Goal: Information Seeking & Learning: Learn about a topic

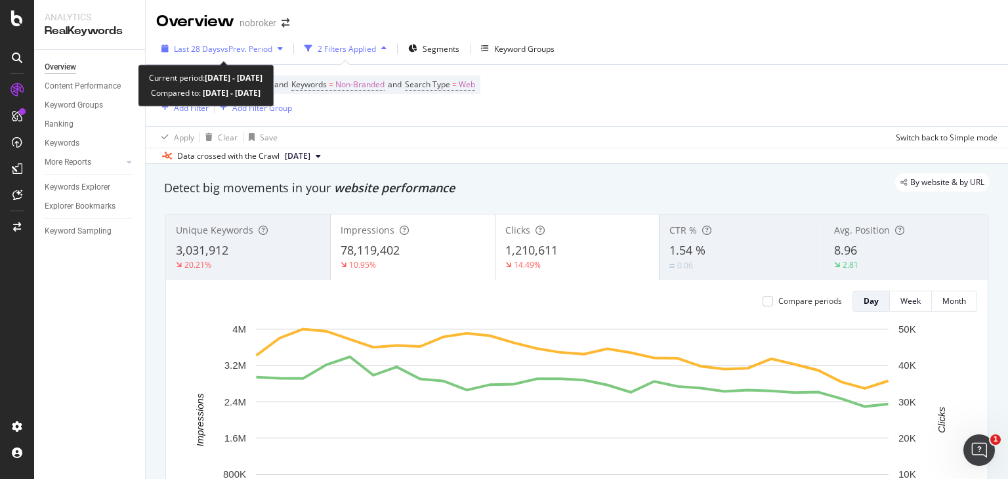
click at [260, 51] on span "vs Prev. Period" at bounding box center [246, 48] width 52 height 11
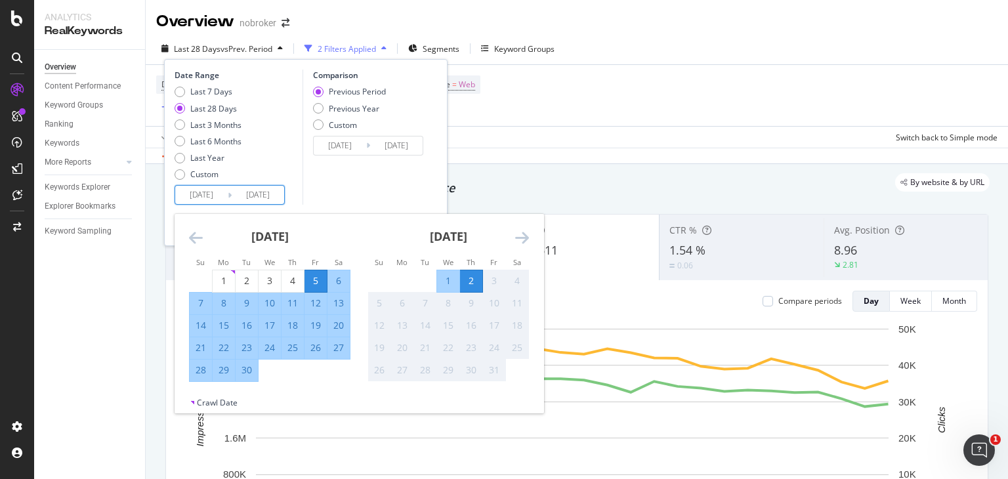
click at [205, 197] on input "2025/09/05" at bounding box center [201, 195] width 52 height 18
click at [216, 279] on div "1" at bounding box center [224, 280] width 22 height 13
type input "[DATE]"
type input "2025/07/31"
type input "[DATE]"
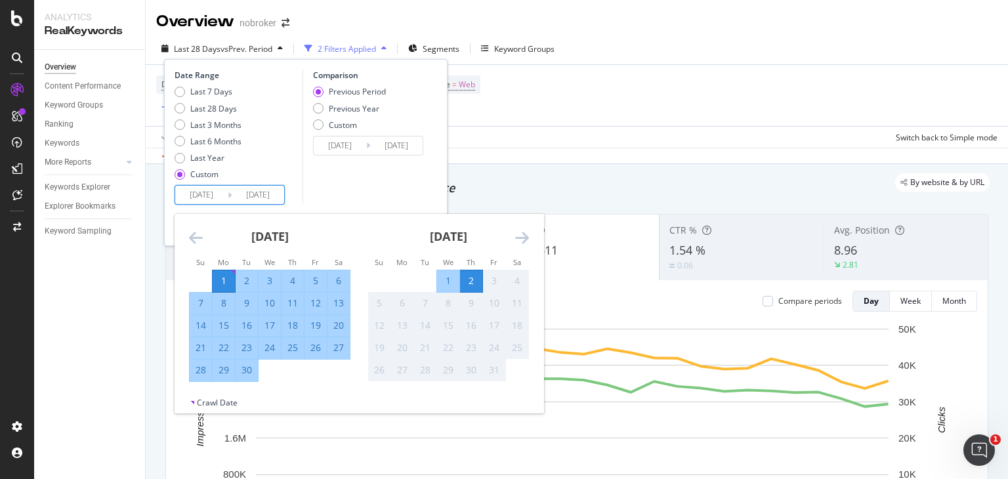
click at [247, 367] on div "30" at bounding box center [247, 369] width 22 height 13
type input "[DATE]"
click at [201, 191] on input "[DATE]" at bounding box center [201, 195] width 52 height 18
click at [268, 196] on input "[DATE]" at bounding box center [258, 195] width 52 height 18
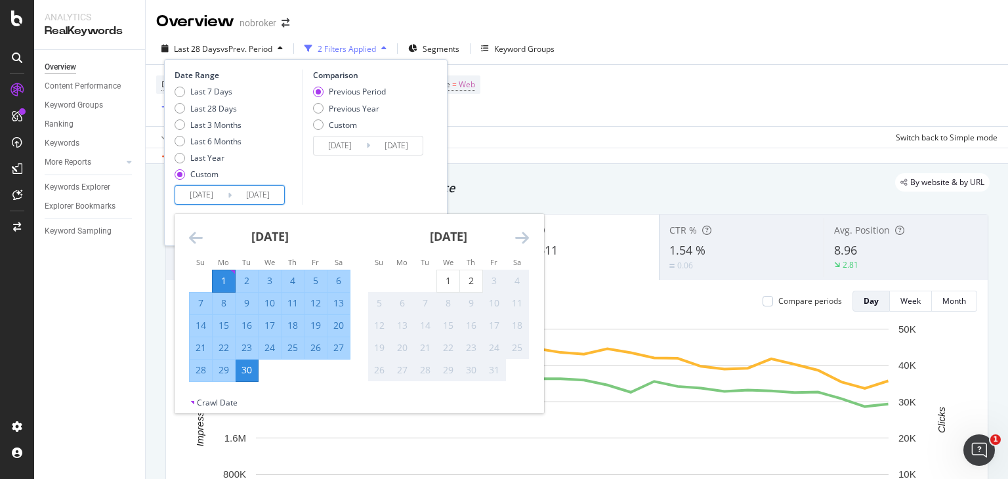
click at [359, 203] on div "Comparison Previous Period Previous Year Custom 2025/08/02 Navigate forward to …" at bounding box center [364, 137] width 125 height 135
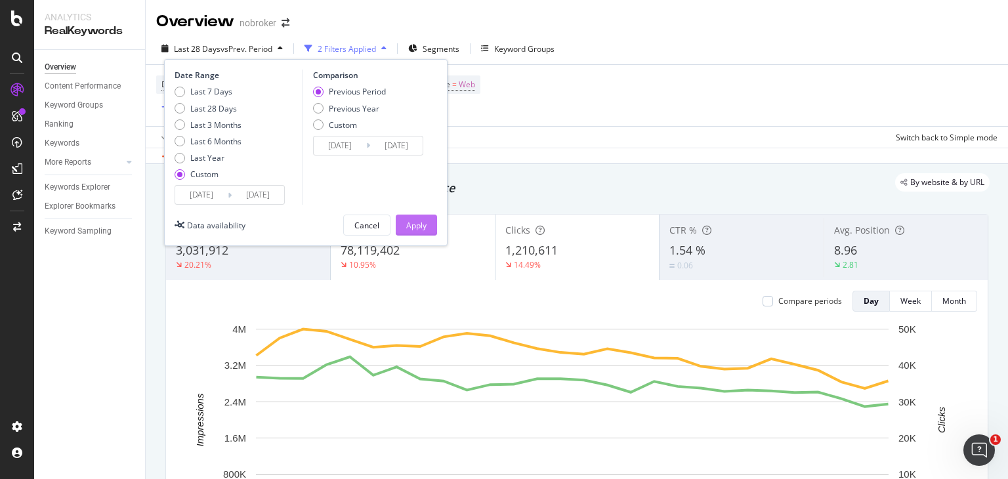
click at [416, 223] on div "Apply" at bounding box center [416, 225] width 20 height 11
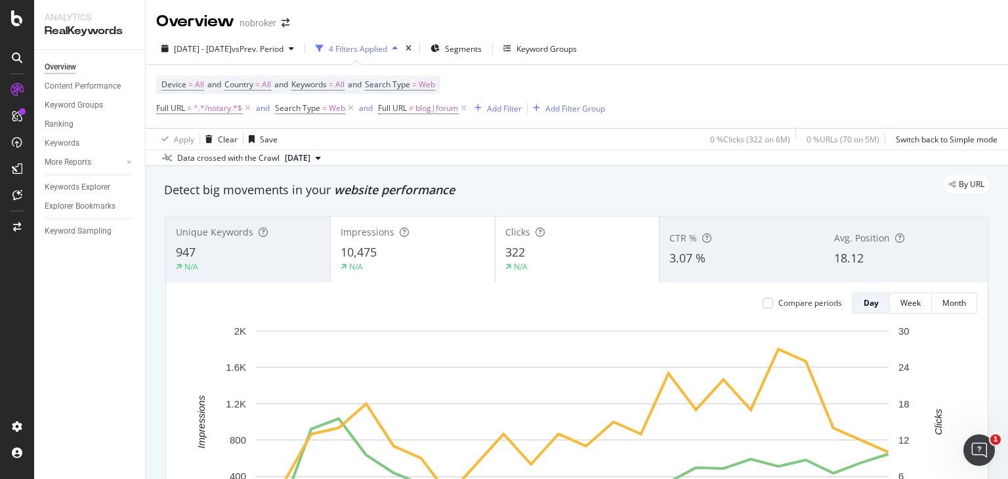
click at [407, 102] on span "Full URL ≠ blog|forum" at bounding box center [423, 108] width 91 height 18
click at [424, 110] on span "blog|forum" at bounding box center [436, 108] width 43 height 18
click at [449, 158] on input "blog|forum" at bounding box center [453, 162] width 124 height 21
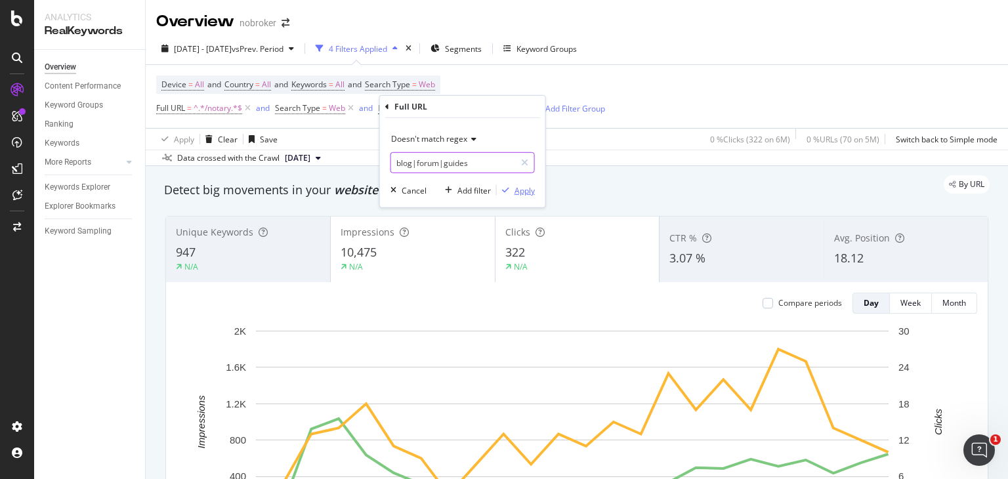
type input "blog|forum|guides"
click at [525, 190] on div "Apply" at bounding box center [524, 189] width 20 height 11
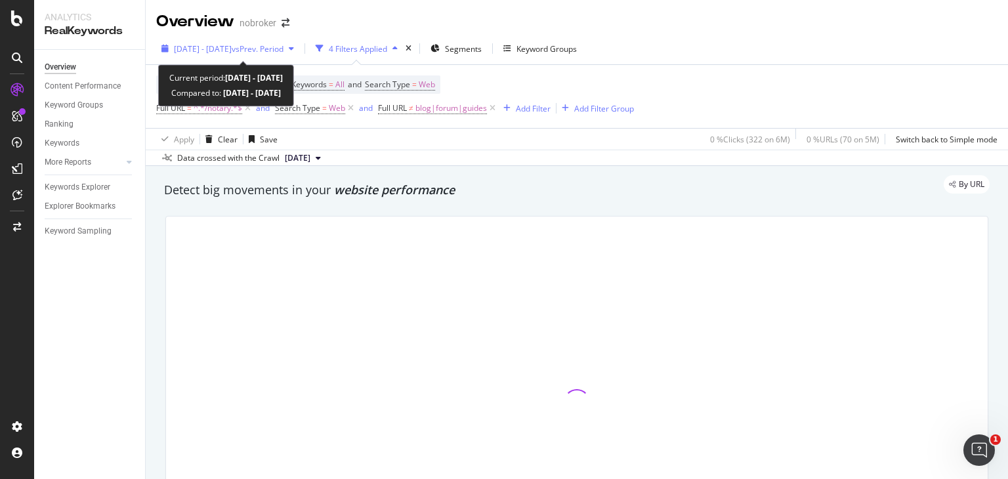
click at [280, 45] on span "vs Prev. Period" at bounding box center [258, 48] width 52 height 11
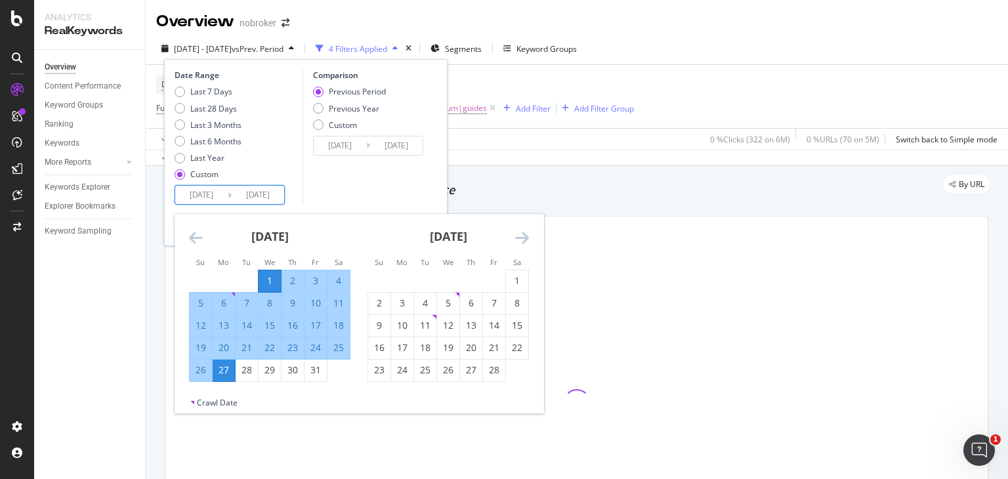
click at [205, 195] on input "[DATE]" at bounding box center [201, 195] width 52 height 18
click at [525, 236] on icon "Move forward to switch to the next month." at bounding box center [522, 238] width 14 height 16
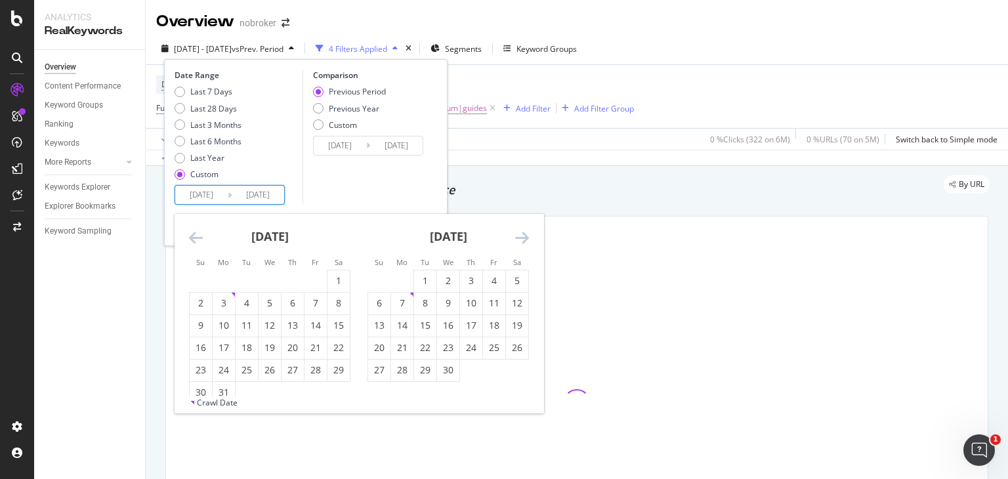
click at [525, 236] on icon "Move forward to switch to the next month." at bounding box center [522, 238] width 14 height 16
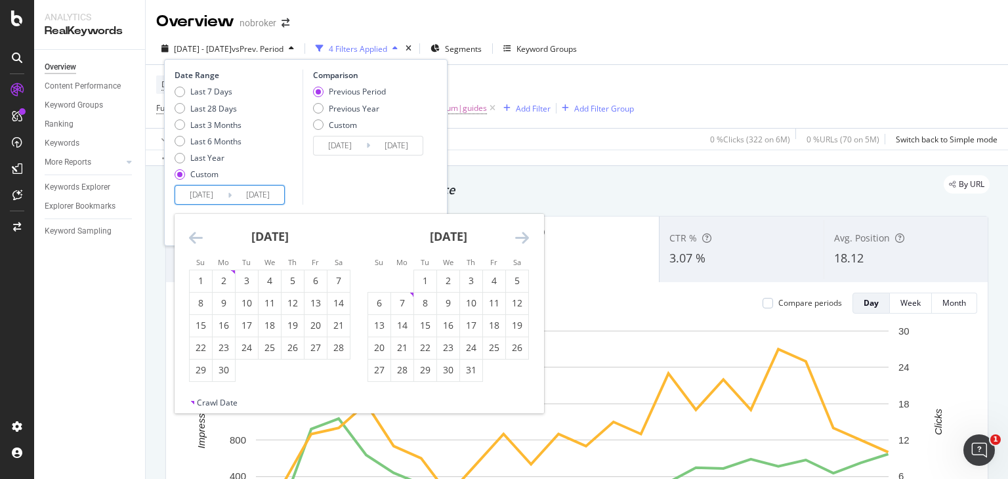
click at [525, 236] on icon "Move forward to switch to the next month." at bounding box center [522, 238] width 14 height 16
click at [523, 237] on icon "Move forward to switch to the next month." at bounding box center [522, 238] width 14 height 16
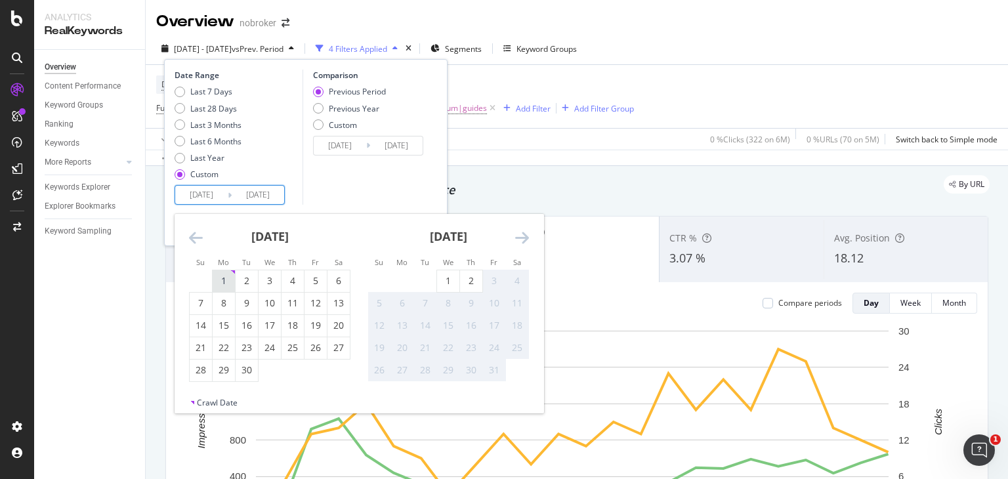
click at [216, 289] on div "1" at bounding box center [224, 281] width 22 height 22
type input "2025/09/01"
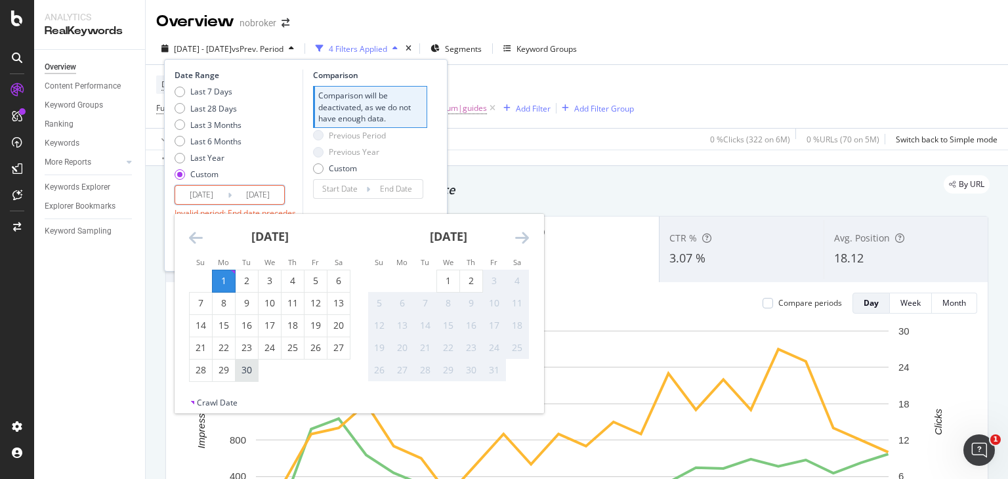
click at [245, 375] on div "30" at bounding box center [247, 369] width 22 height 13
type input "2025/09/30"
type input "2025/08/02"
type input "2025/08/31"
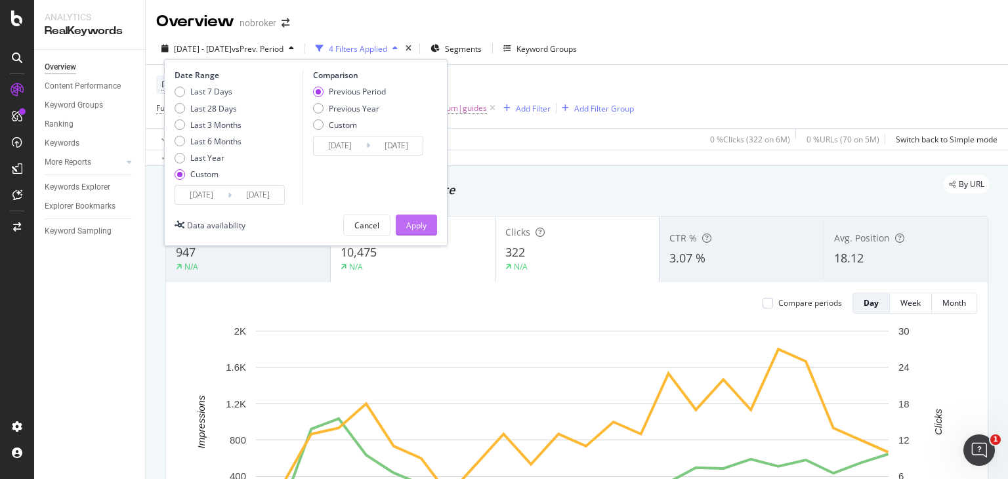
click at [414, 228] on div "Apply" at bounding box center [416, 225] width 20 height 11
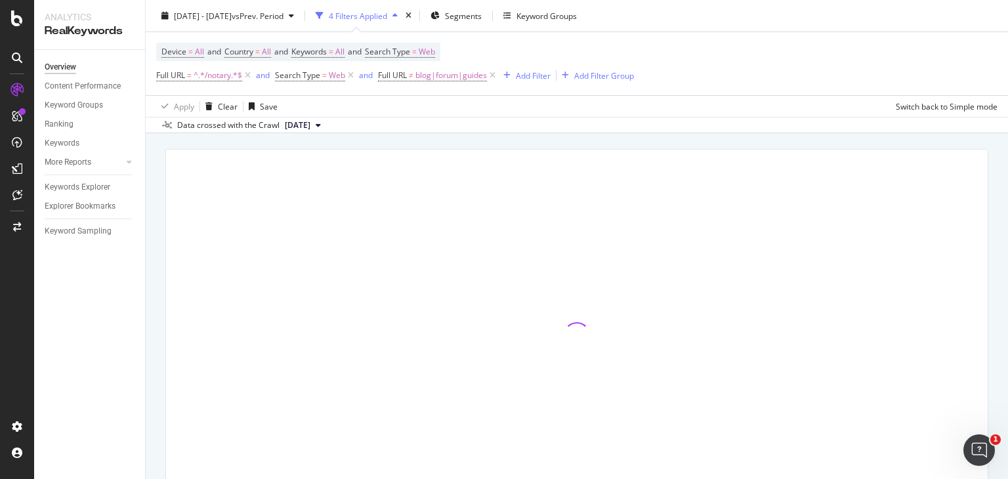
scroll to position [68, 0]
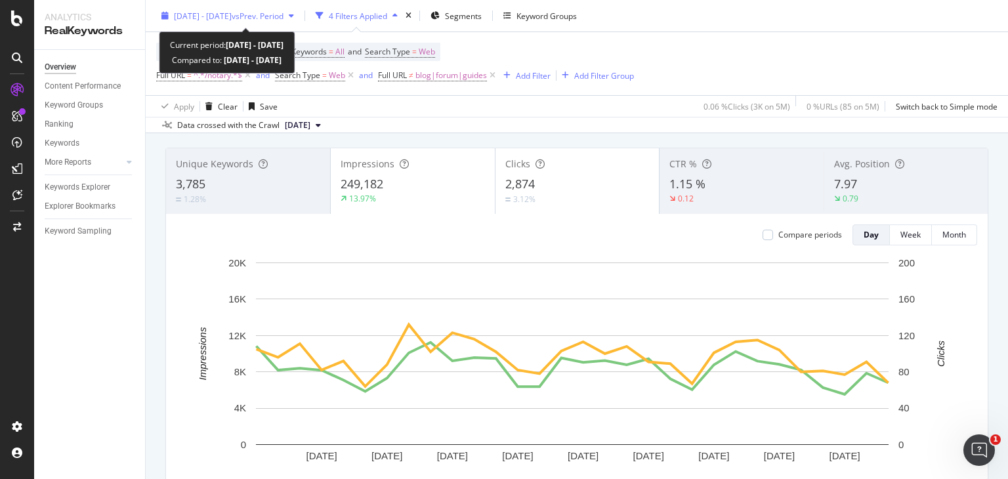
click at [266, 17] on span "vs Prev. Period" at bounding box center [258, 15] width 52 height 11
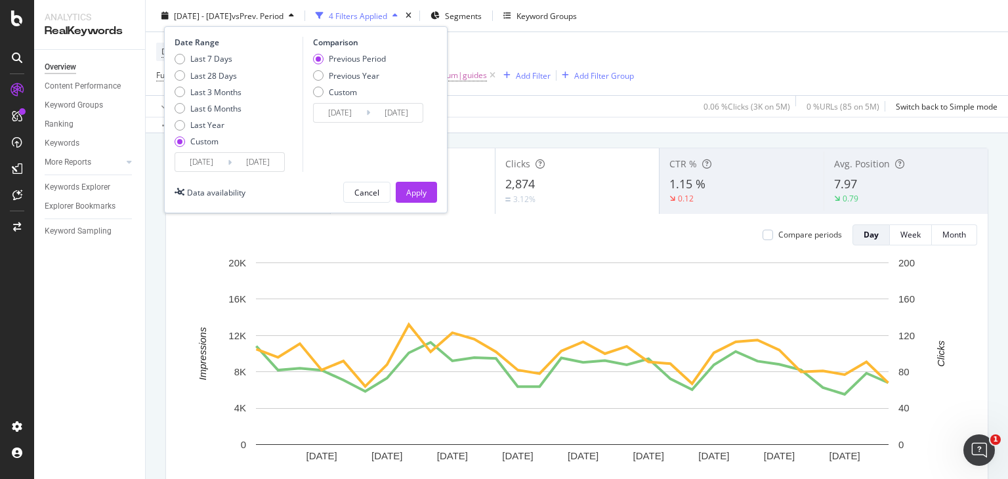
click at [211, 157] on input "2025/09/01" at bounding box center [201, 162] width 52 height 18
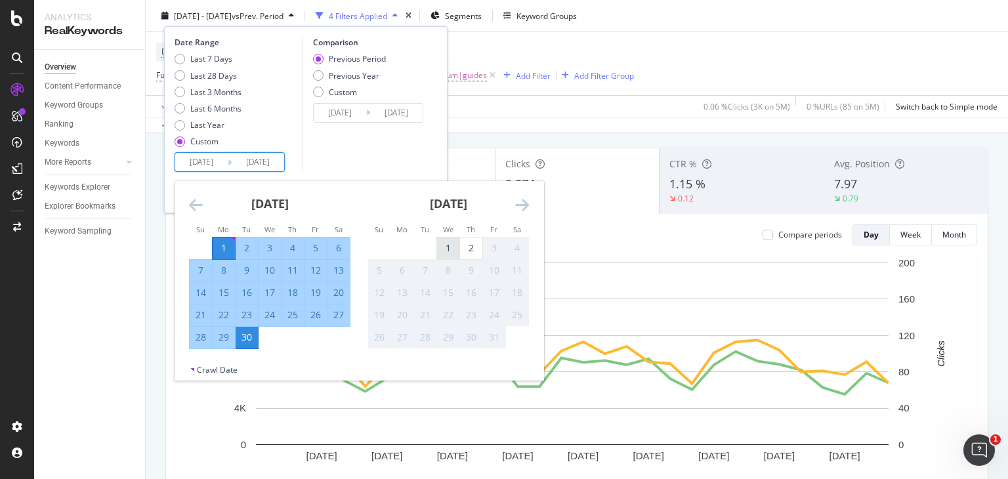
click at [455, 251] on div "1" at bounding box center [448, 247] width 22 height 13
type input "2025/10/01"
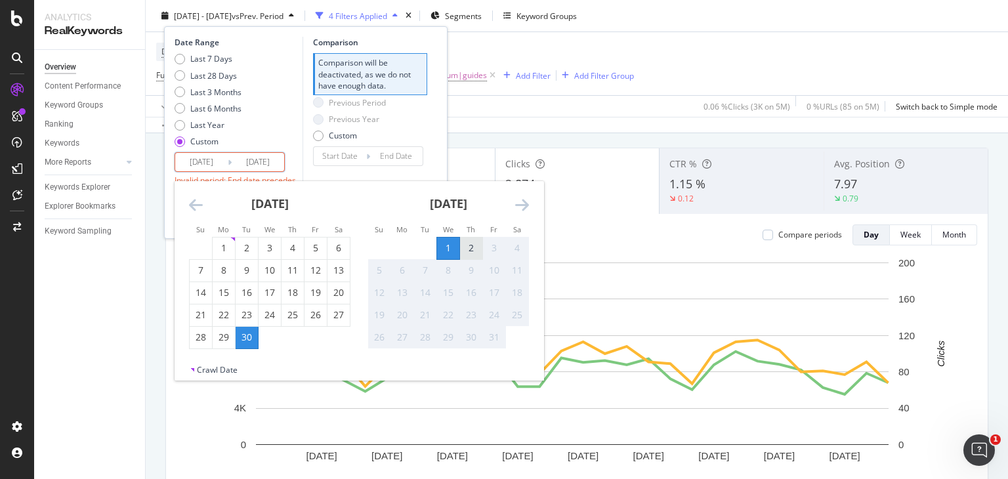
click at [463, 249] on div "2" at bounding box center [471, 247] width 22 height 13
type input "2025/10/02"
type input "2025/09/29"
type input "2025/09/30"
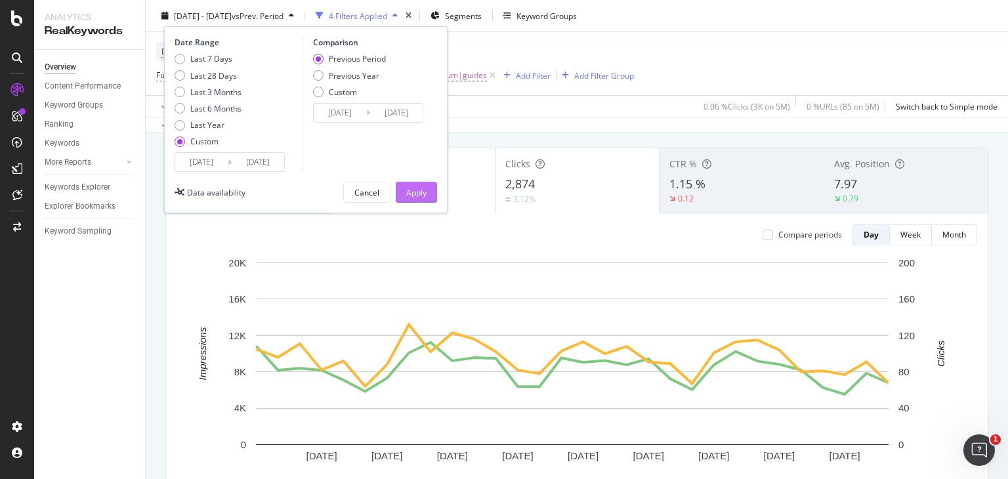
click at [417, 194] on div "Apply" at bounding box center [416, 191] width 20 height 11
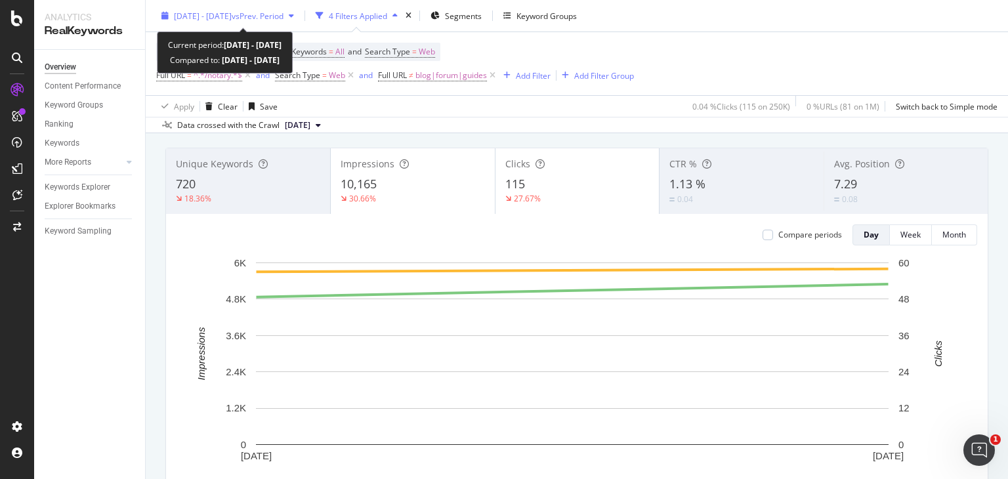
click at [283, 10] on span "vs Prev. Period" at bounding box center [258, 15] width 52 height 11
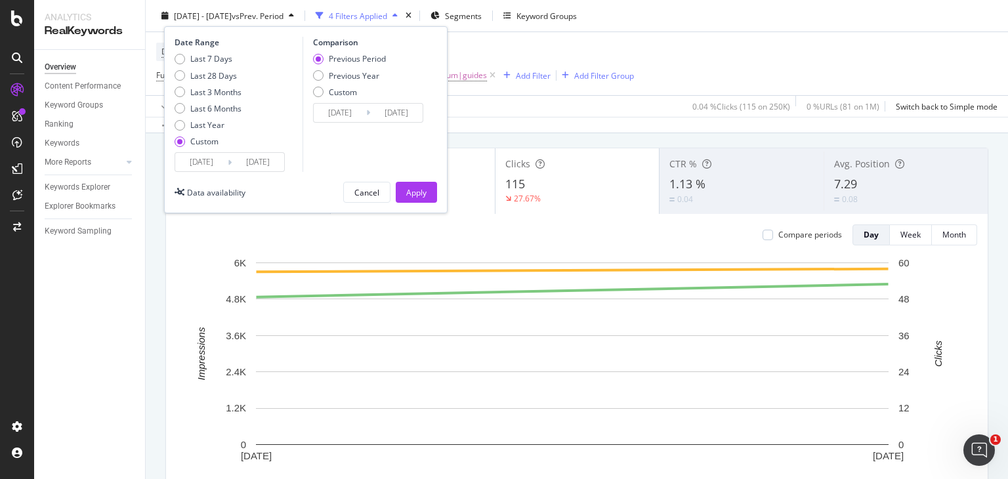
click at [266, 146] on div "Last 7 Days Last 28 Days Last 3 Months Last 6 Months Last Year Custom" at bounding box center [237, 102] width 125 height 99
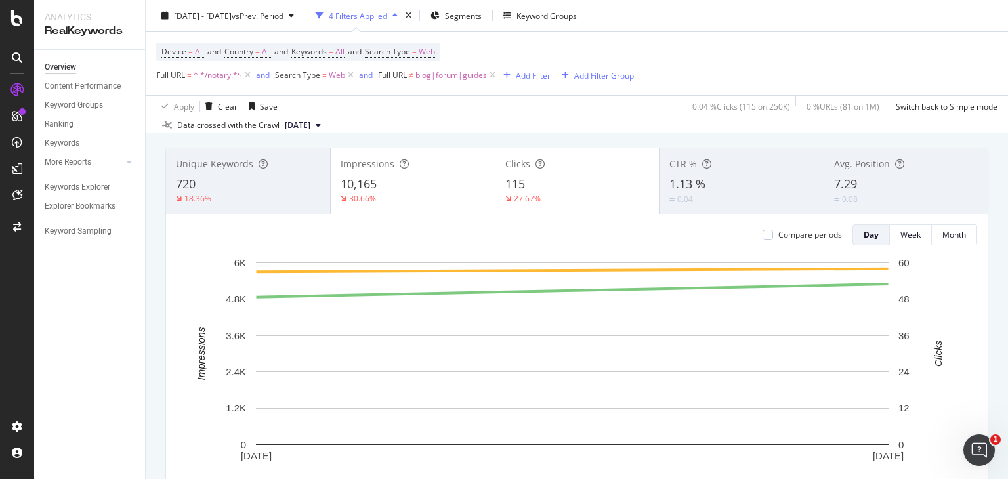
click at [501, 131] on div "Data crossed with the Crawl 2025 Sep. 1st" at bounding box center [577, 125] width 862 height 16
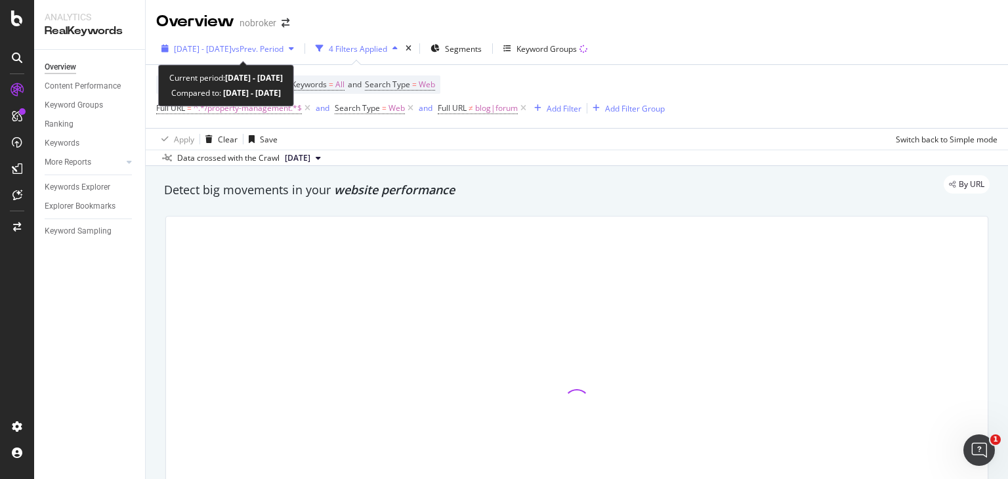
click at [270, 51] on span "vs Prev. Period" at bounding box center [258, 48] width 52 height 11
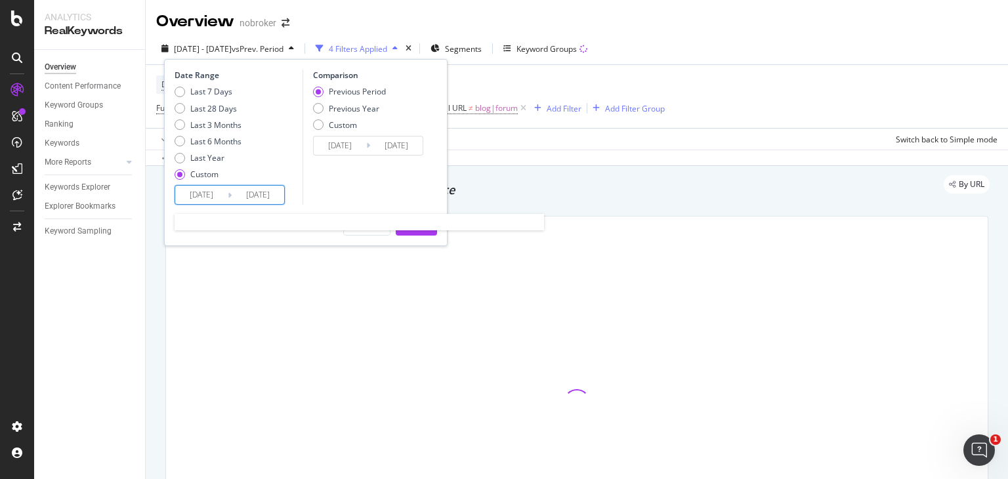
click at [208, 197] on input "2025/01/01" at bounding box center [201, 195] width 52 height 18
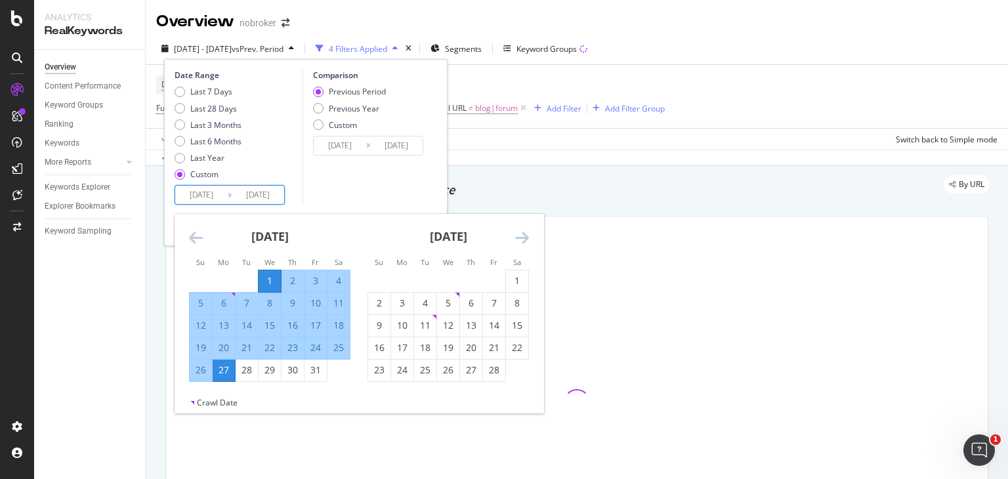
click at [520, 236] on icon "Move forward to switch to the next month." at bounding box center [522, 238] width 14 height 16
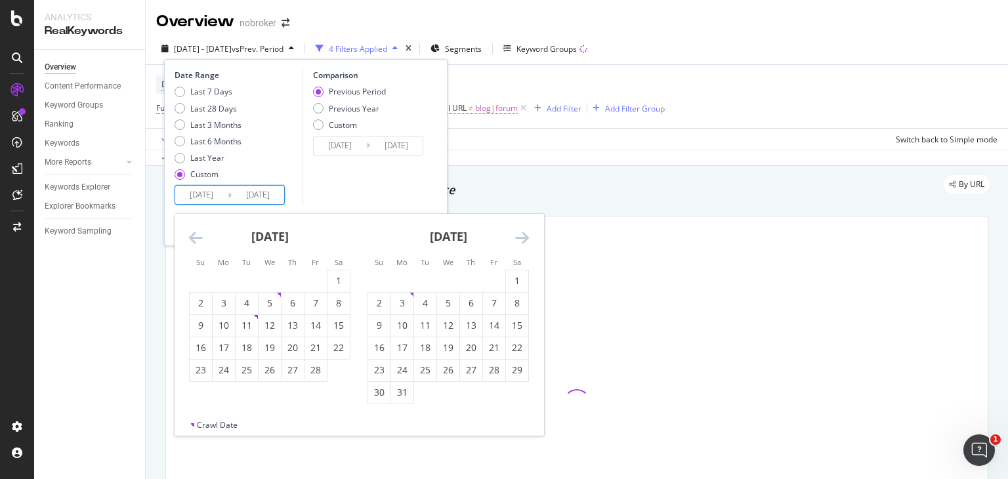
click at [520, 236] on icon "Move forward to switch to the next month." at bounding box center [522, 238] width 14 height 16
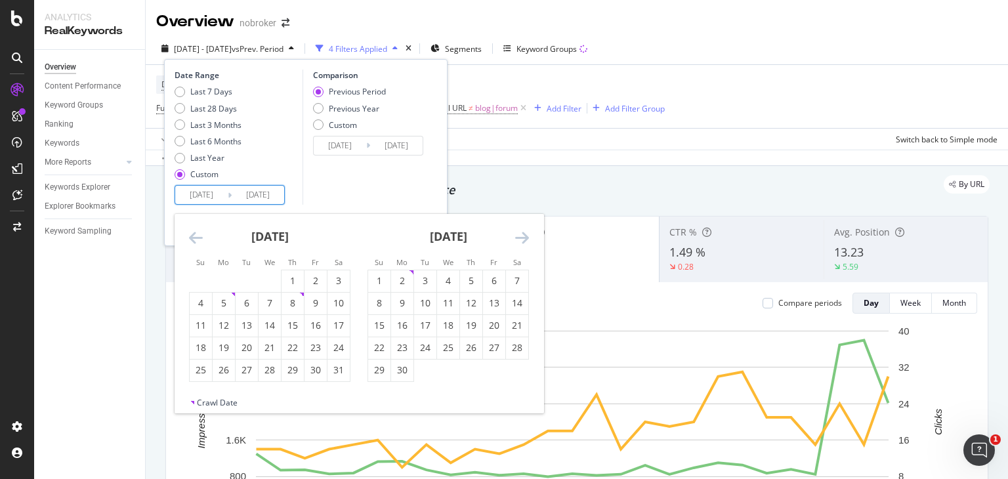
click at [520, 236] on icon "Move forward to switch to the next month." at bounding box center [522, 238] width 14 height 16
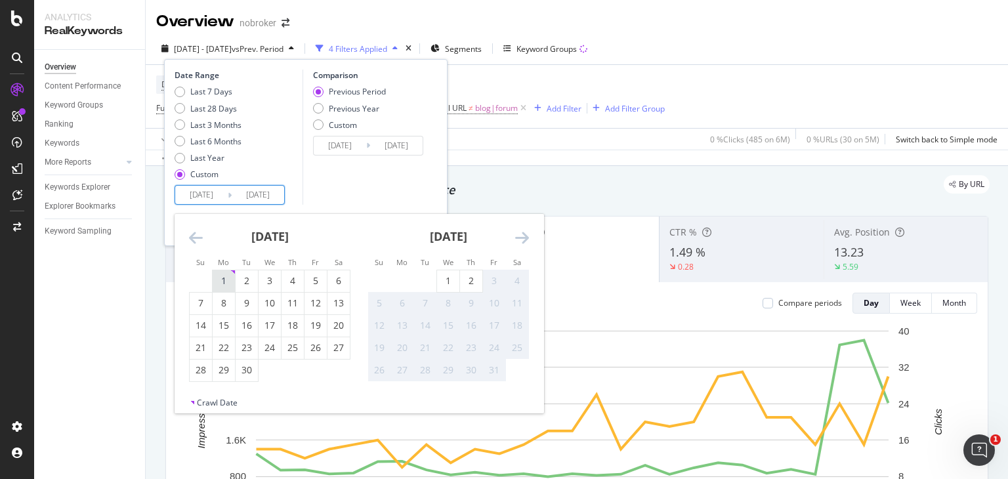
click at [218, 276] on div "1" at bounding box center [224, 280] width 22 height 13
type input "2025/09/01"
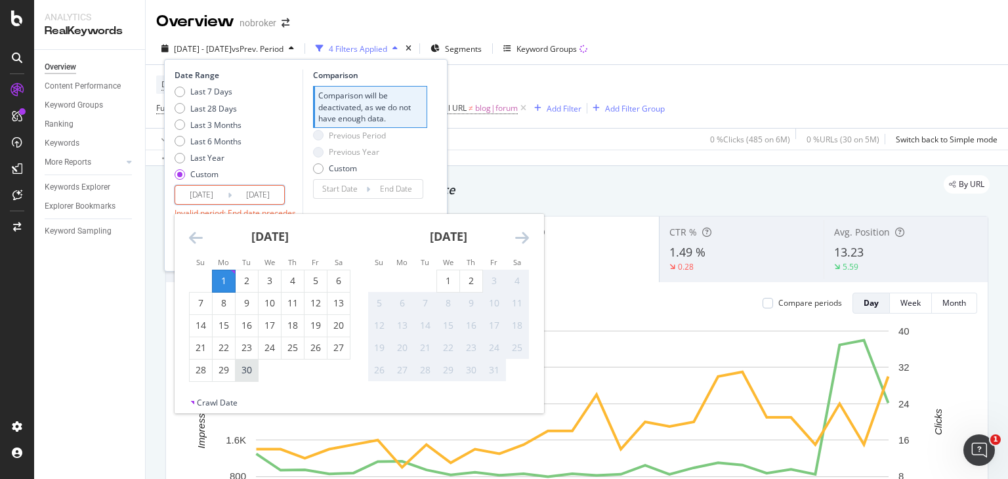
click at [249, 372] on div "30" at bounding box center [247, 369] width 22 height 13
type input "2025/09/30"
type input "2025/08/02"
type input "2025/08/31"
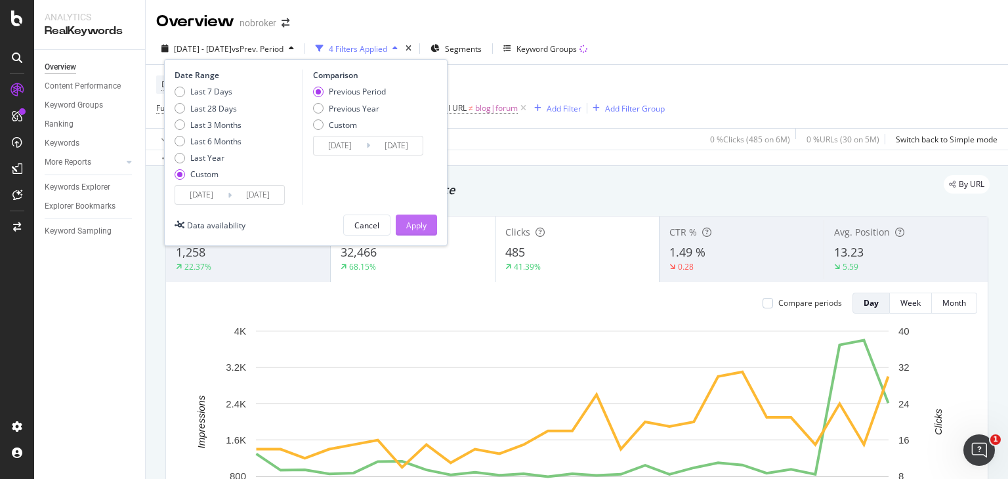
click at [415, 224] on div "Apply" at bounding box center [416, 225] width 20 height 11
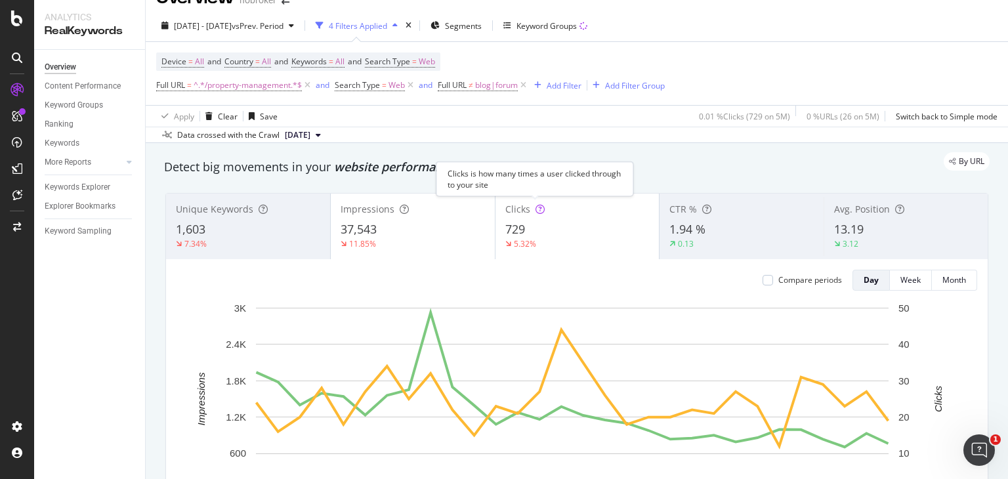
scroll to position [24, 0]
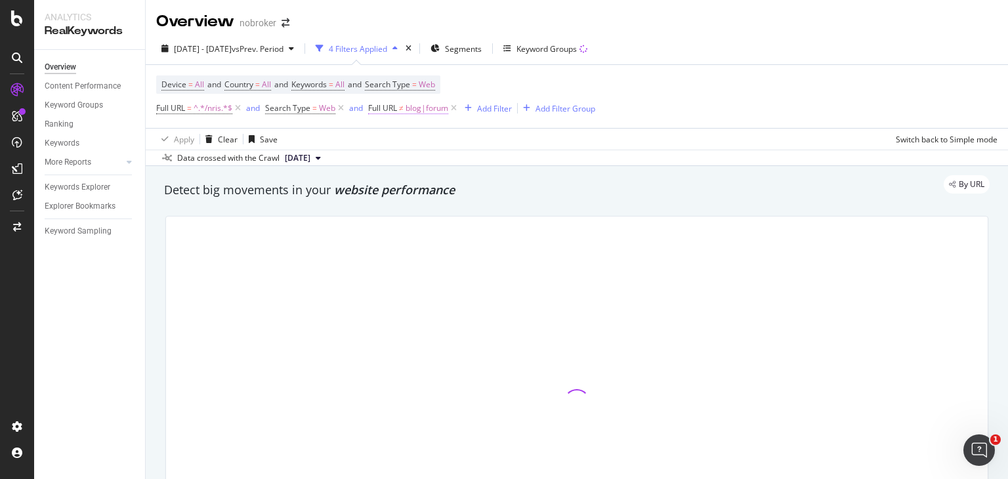
click at [421, 106] on span "blog|forum" at bounding box center [426, 108] width 43 height 18
click at [430, 169] on input "blog|forum" at bounding box center [443, 162] width 124 height 21
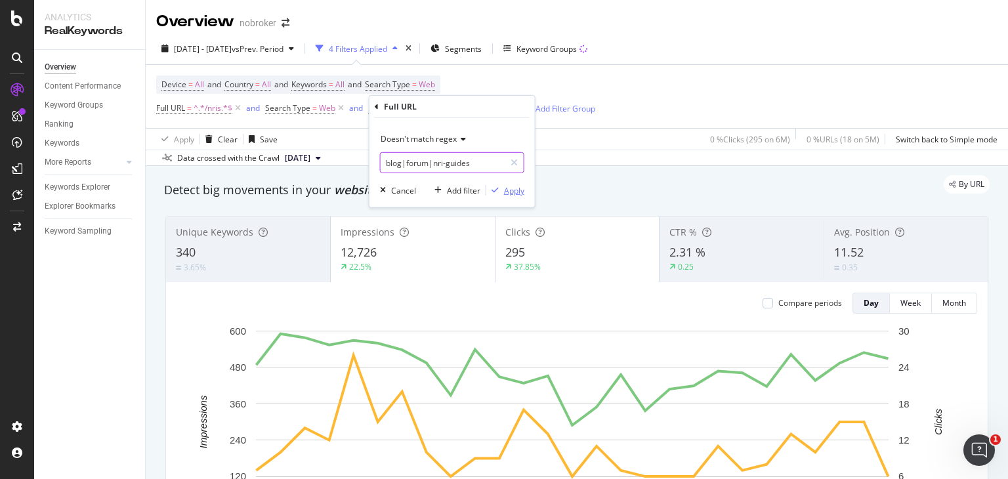
type input "blog|forum|nri-guides"
click at [501, 192] on div "button" at bounding box center [495, 190] width 18 height 8
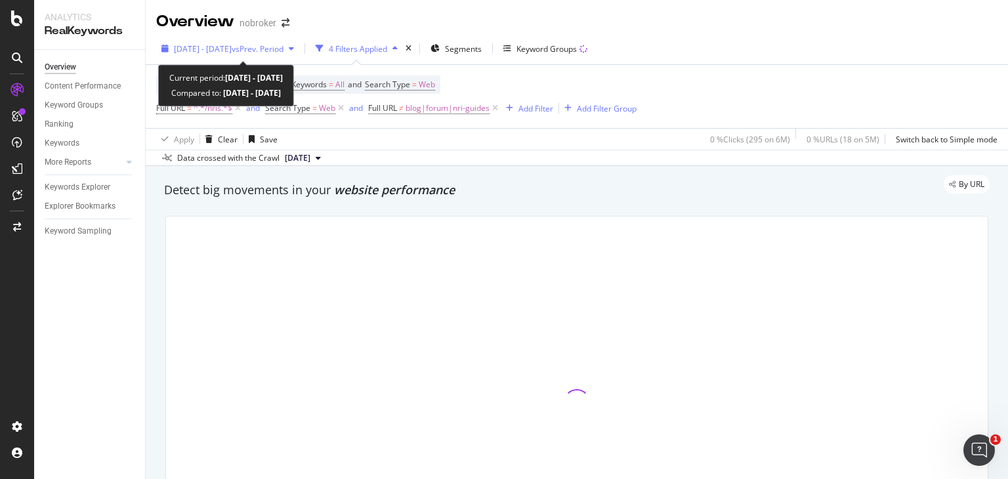
click at [264, 44] on span "vs Prev. Period" at bounding box center [258, 48] width 52 height 11
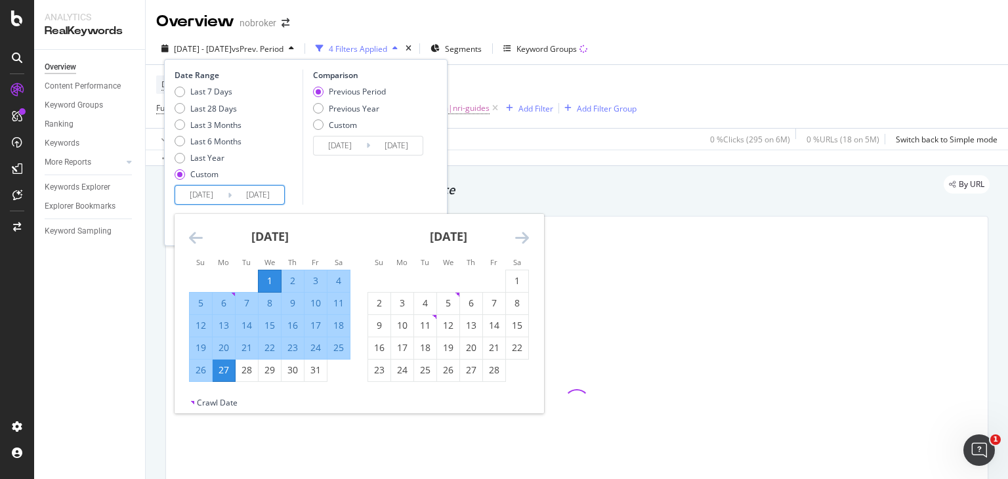
click at [203, 194] on input "[DATE]" at bounding box center [201, 195] width 52 height 18
click at [514, 240] on div "[DATE]" at bounding box center [447, 242] width 161 height 56
click at [520, 240] on icon "Move forward to switch to the next month." at bounding box center [522, 238] width 14 height 16
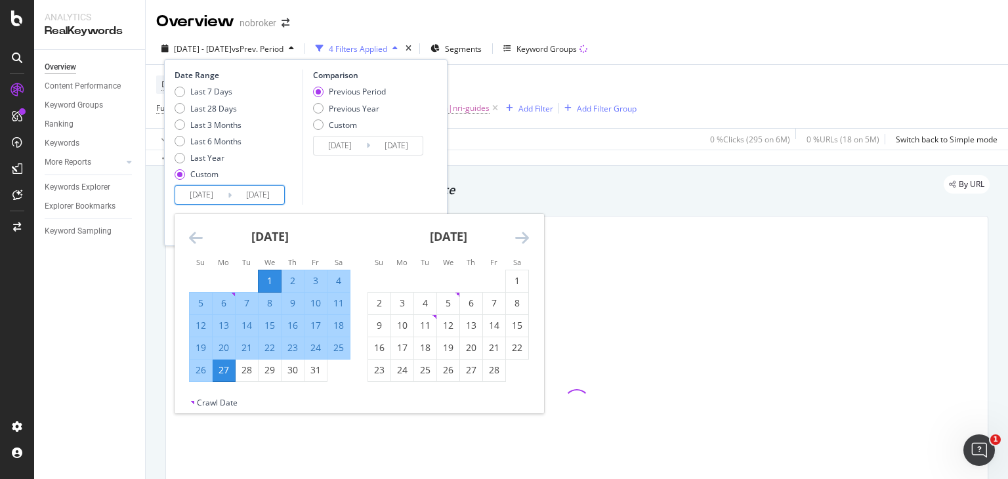
click at [520, 240] on icon "Move forward to switch to the next month." at bounding box center [522, 238] width 14 height 16
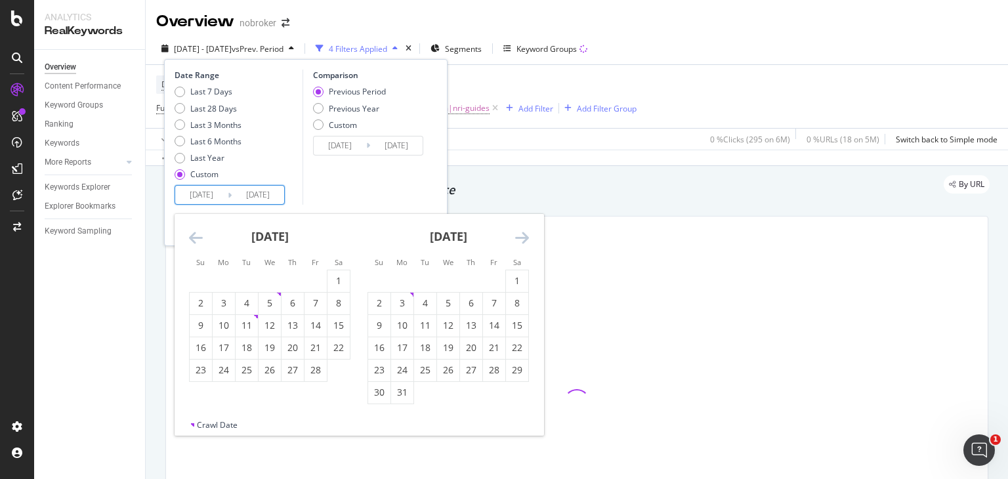
click at [520, 240] on icon "Move forward to switch to the next month." at bounding box center [522, 238] width 14 height 16
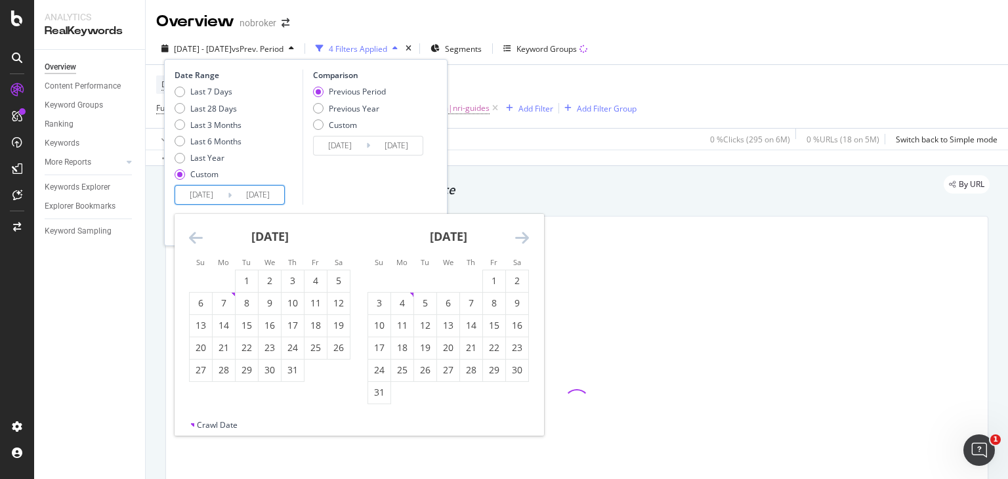
click at [520, 239] on icon "Move forward to switch to the next month." at bounding box center [522, 238] width 14 height 16
click at [396, 279] on div "1" at bounding box center [402, 280] width 22 height 13
type input "2025/09/01"
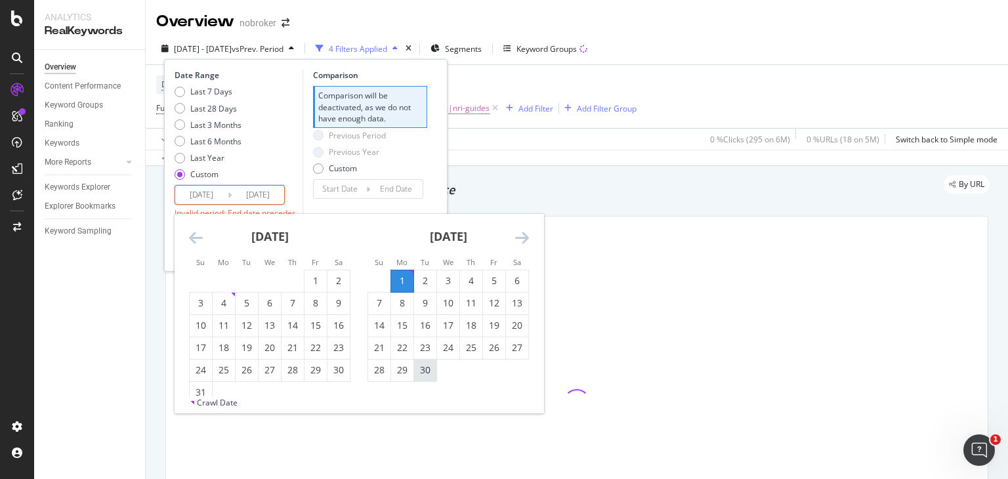
click at [421, 373] on div "30" at bounding box center [425, 369] width 22 height 13
type input "2025/09/30"
type input "[DATE]"
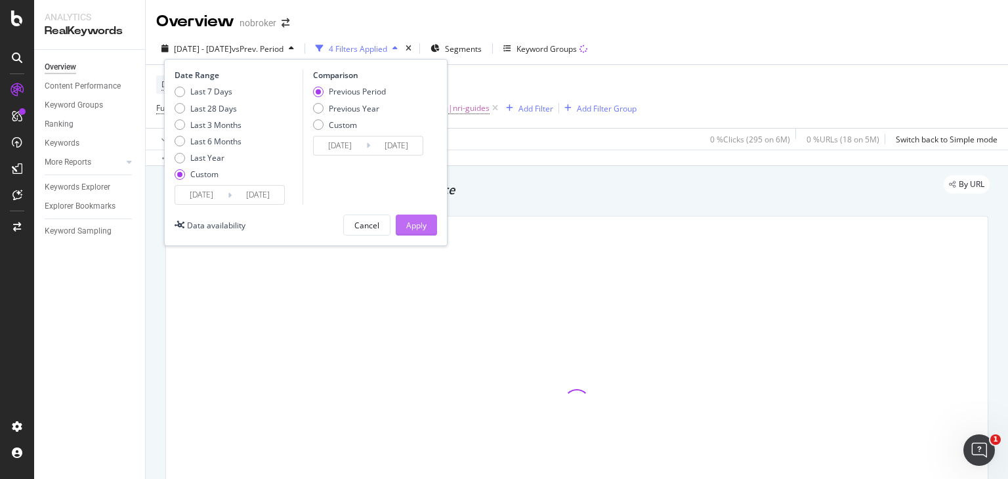
click at [417, 222] on div "Apply" at bounding box center [416, 225] width 20 height 11
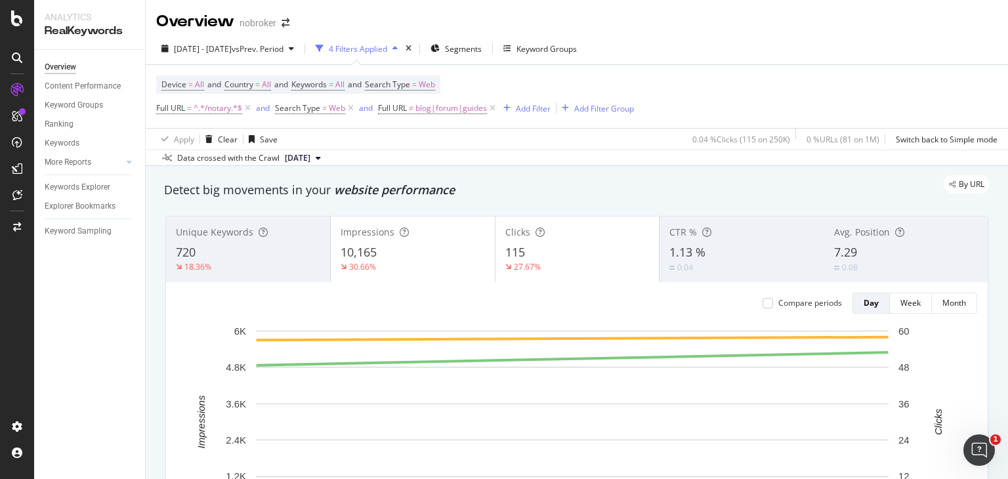
scroll to position [68, 0]
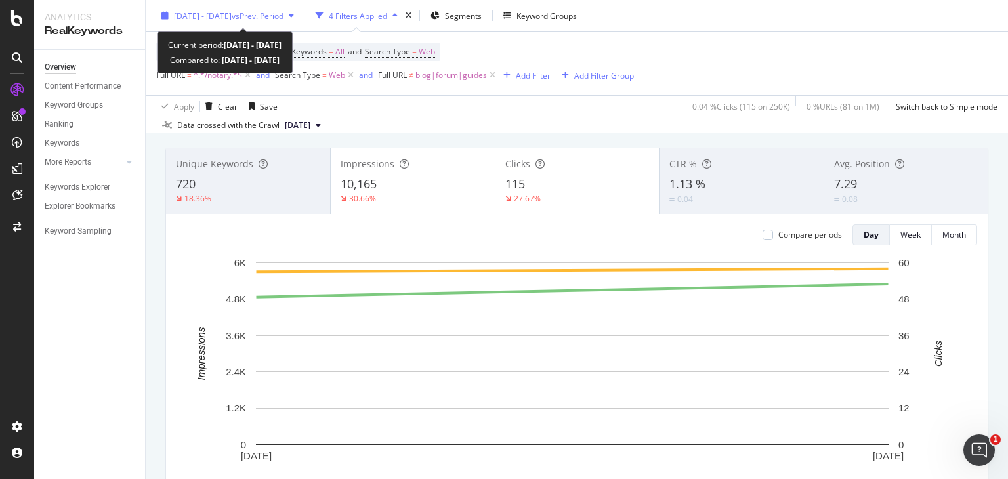
click at [274, 14] on span "vs Prev. Period" at bounding box center [258, 15] width 52 height 11
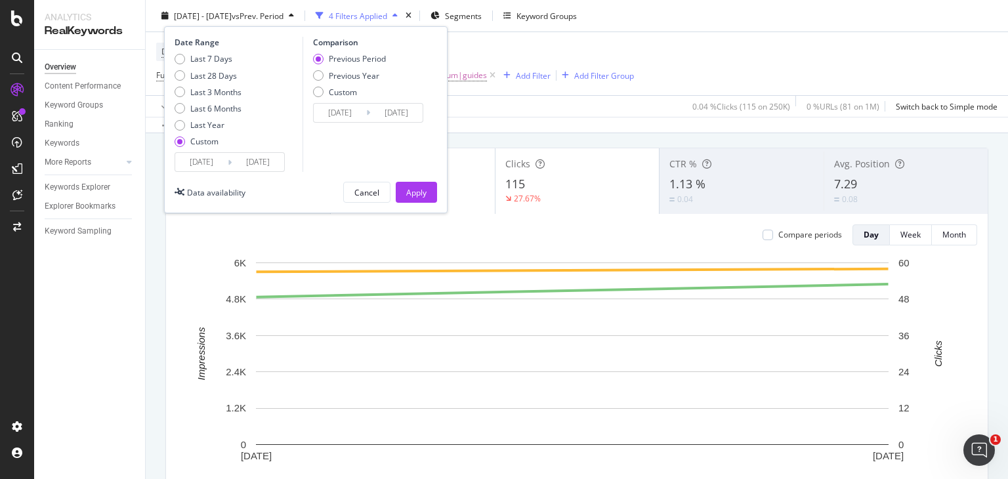
click at [202, 158] on input "[DATE]" at bounding box center [201, 162] width 52 height 18
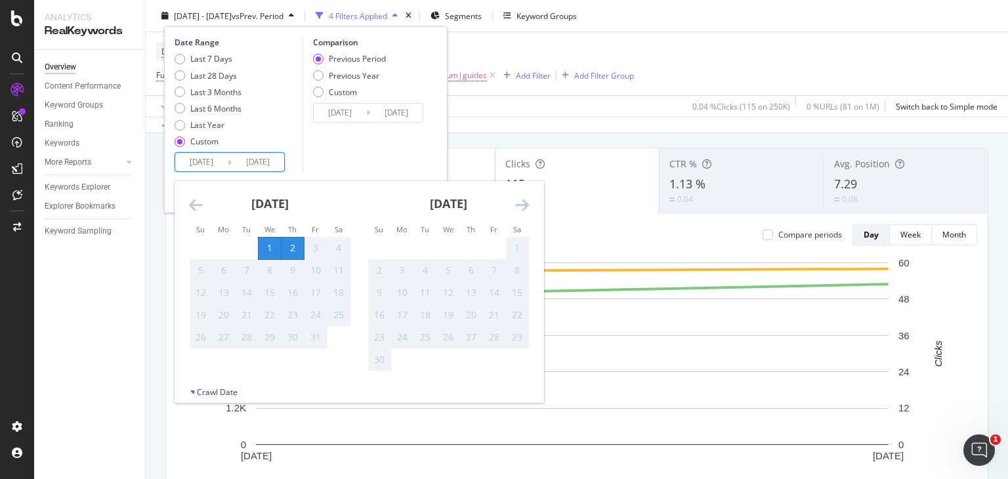
click at [192, 208] on icon "Move backward to switch to the previous month." at bounding box center [196, 205] width 14 height 16
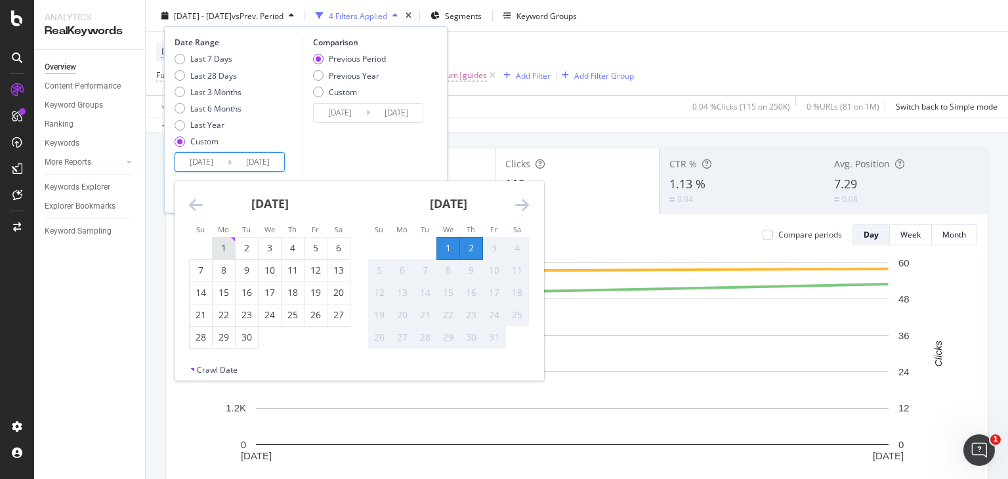
click at [223, 243] on div "1" at bounding box center [224, 247] width 22 height 13
type input "2025/09/01"
type input "2025/07/31"
type input "2025/08/31"
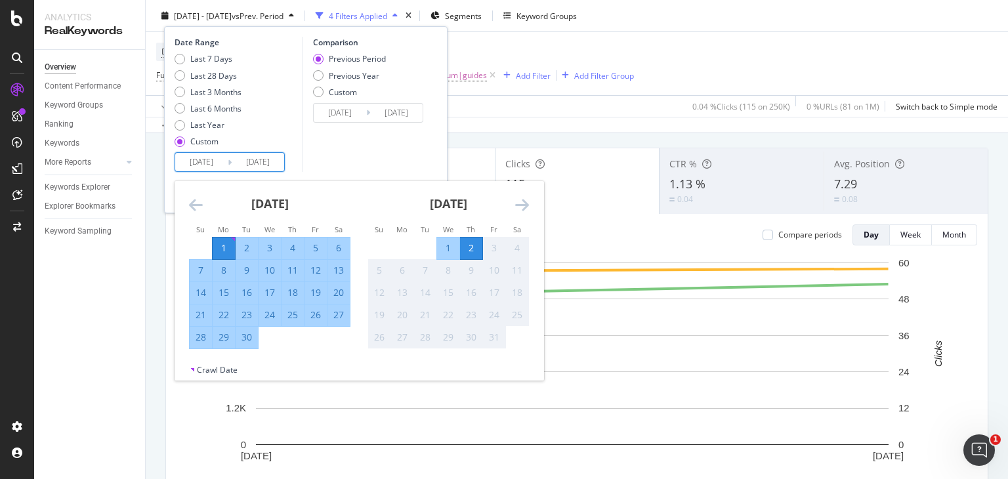
click at [223, 243] on div "1" at bounding box center [224, 247] width 22 height 13
type input "2025/09/01"
type input "2025/08/31"
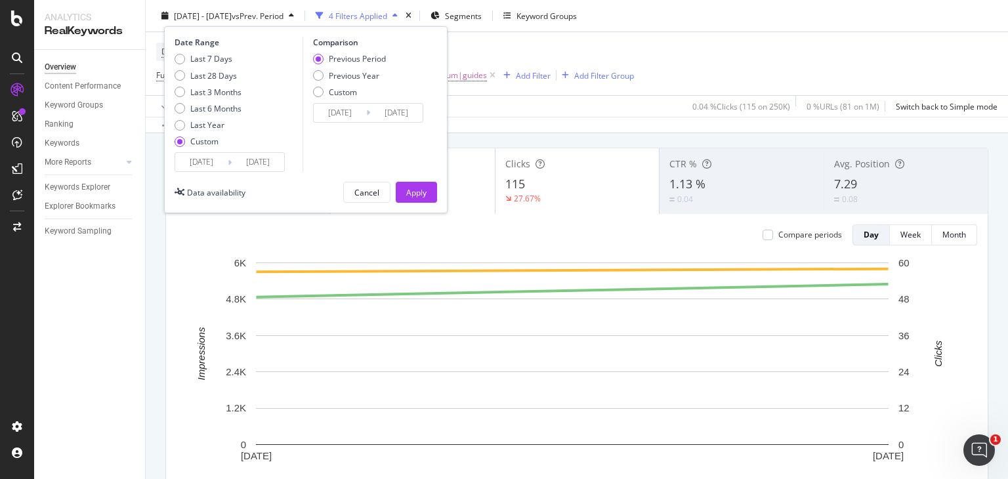
click at [258, 159] on input "2025/09/01" at bounding box center [258, 162] width 52 height 18
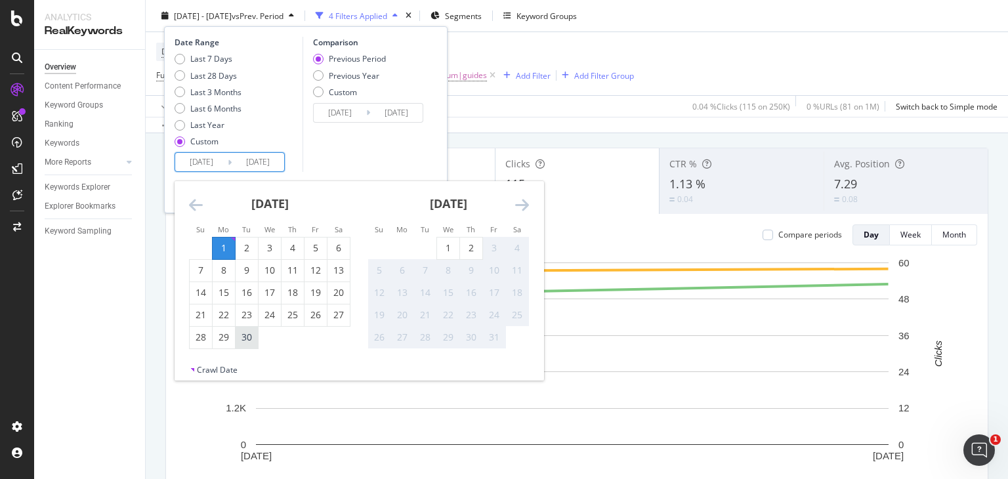
click at [249, 336] on div "30" at bounding box center [247, 337] width 22 height 13
type input "2025/09/30"
type input "2025/08/02"
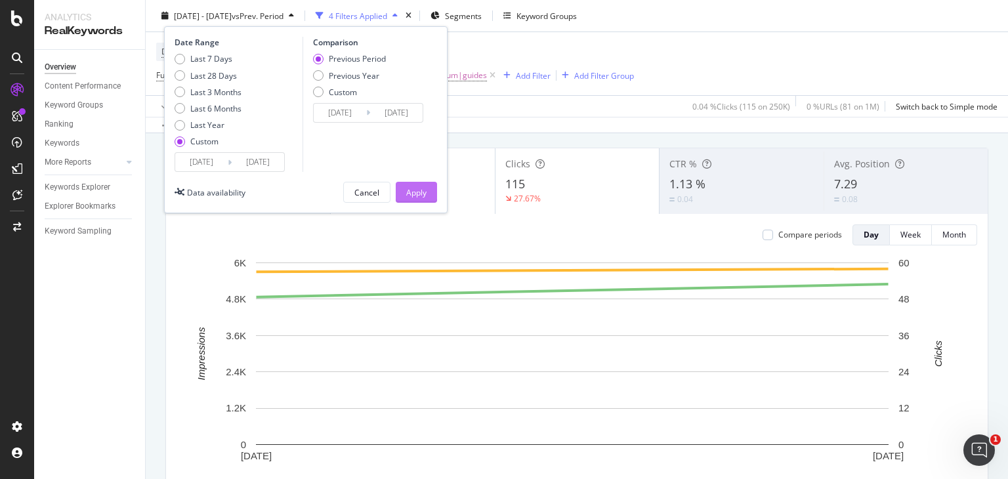
click at [420, 184] on div "Apply" at bounding box center [416, 192] width 20 height 20
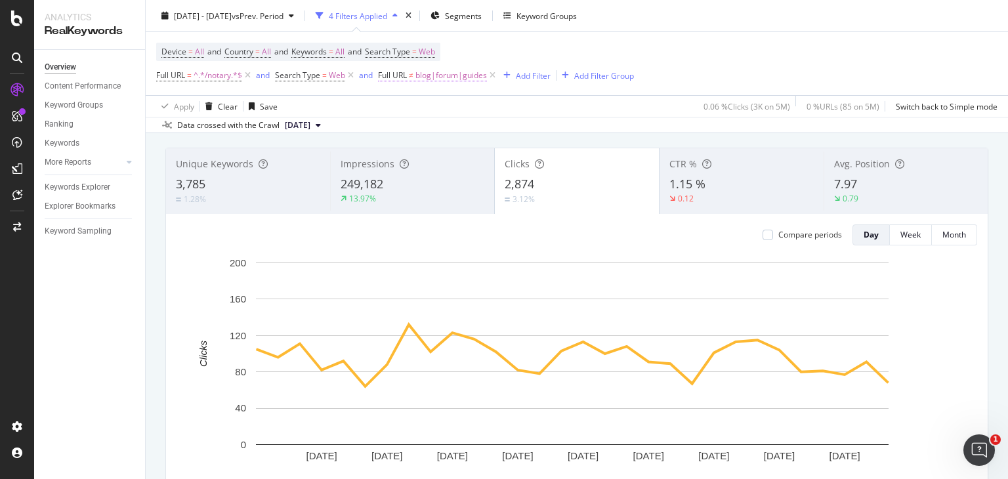
click at [454, 73] on span "blog|forum|guides" at bounding box center [451, 75] width 72 height 18
click at [441, 129] on input "blog|forum|guides" at bounding box center [453, 129] width 124 height 21
type input "guides"
click at [520, 154] on div "Apply" at bounding box center [524, 157] width 20 height 11
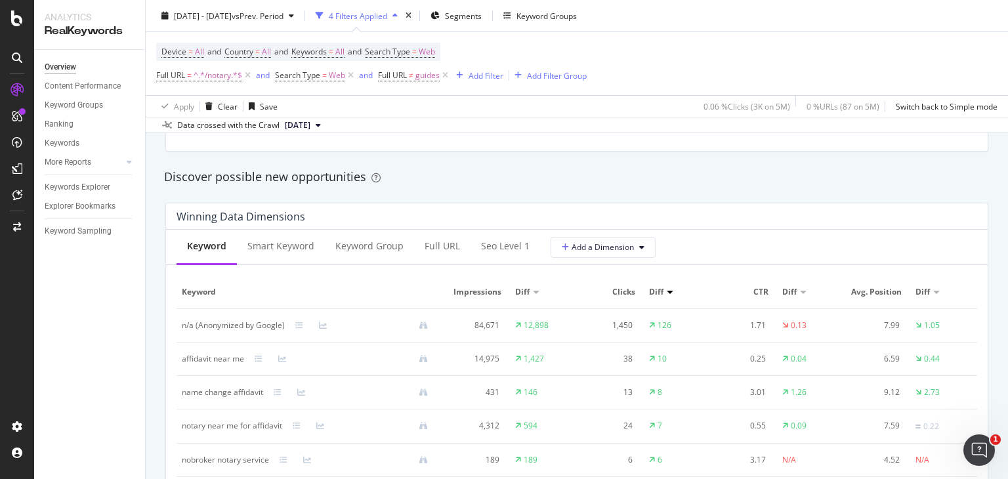
scroll to position [1293, 0]
